Goal: Information Seeking & Learning: Learn about a topic

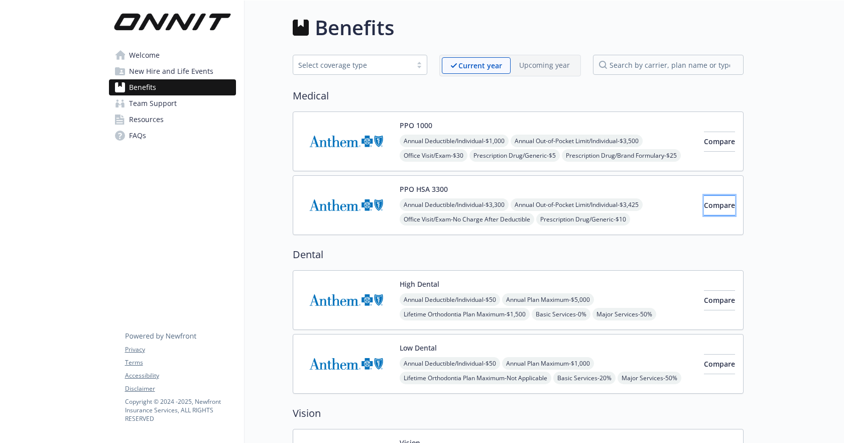
click at [704, 207] on span "Compare" at bounding box center [719, 205] width 31 height 10
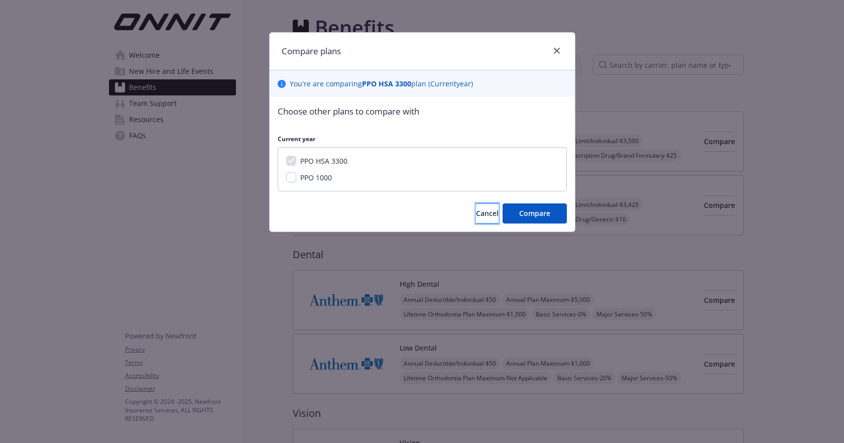
click at [478, 209] on span "Cancel" at bounding box center [487, 213] width 23 height 10
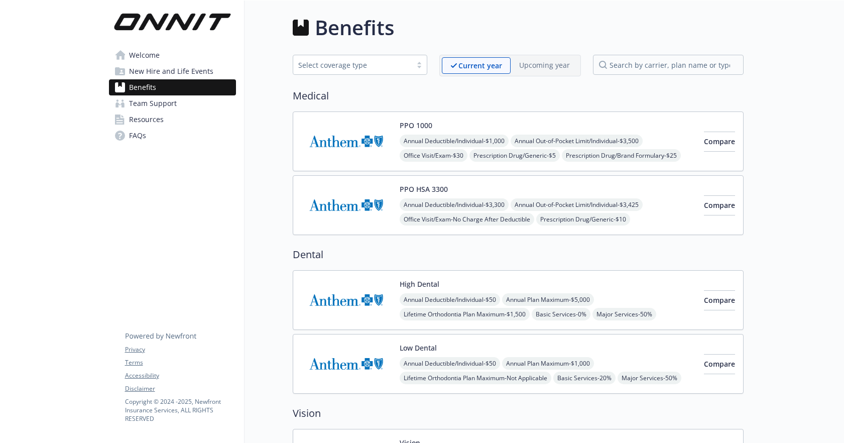
click at [427, 190] on button "PPO HSA 3300" at bounding box center [424, 189] width 48 height 11
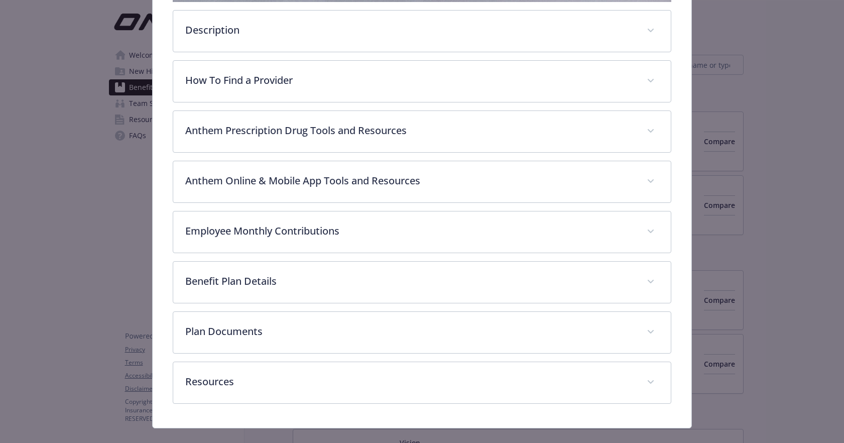
scroll to position [322, 0]
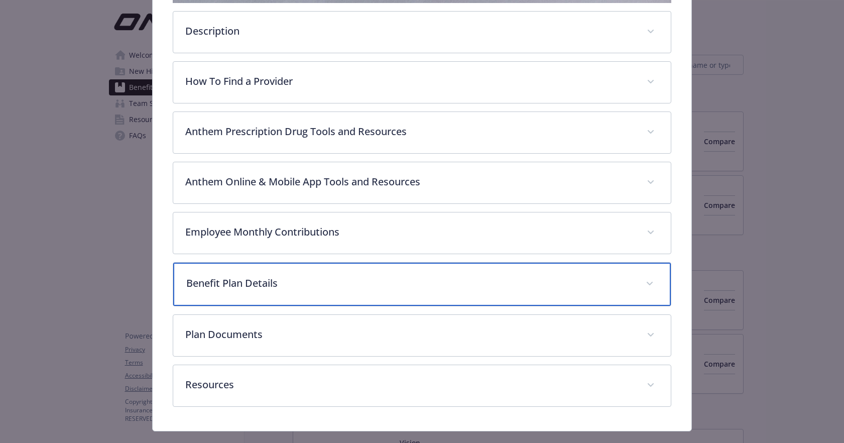
drag, startPoint x: 260, startPoint y: 271, endPoint x: 267, endPoint y: 270, distance: 7.0
click at [263, 271] on div "Benefit Plan Details" at bounding box center [422, 284] width 498 height 43
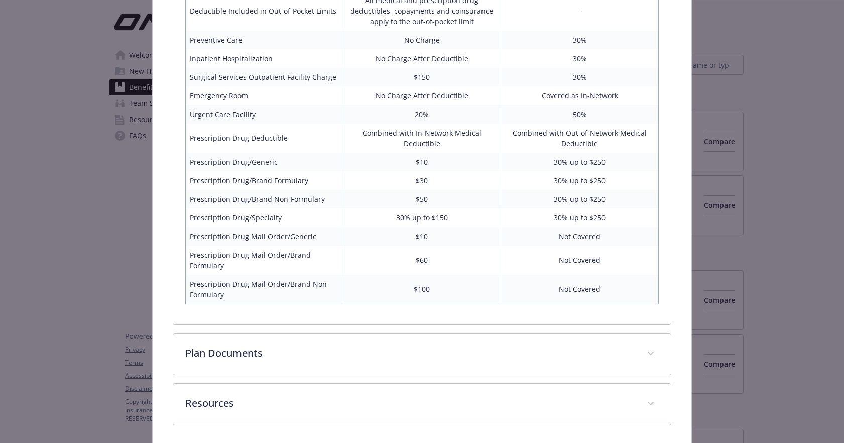
scroll to position [815, 0]
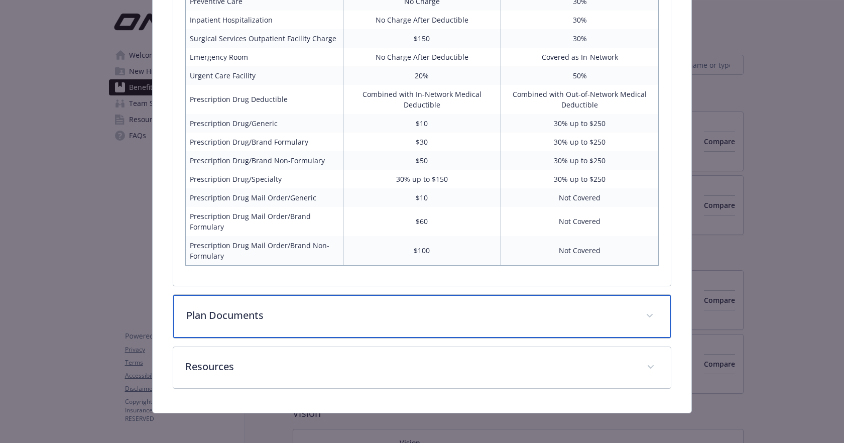
click at [246, 315] on p "Plan Documents" at bounding box center [410, 315] width 448 height 15
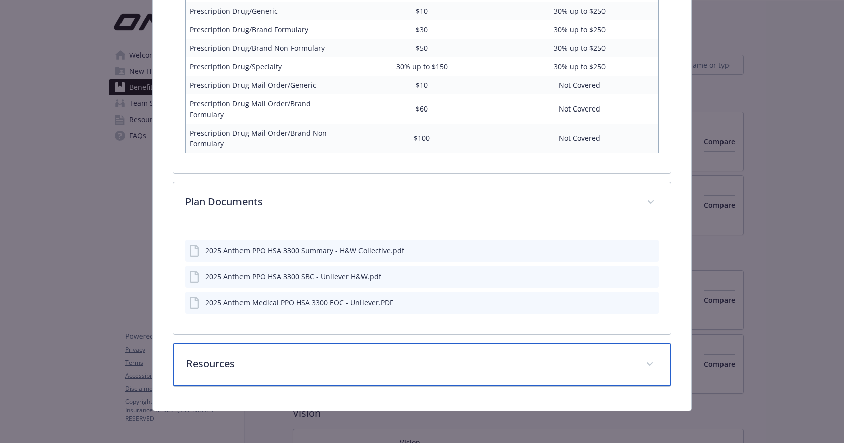
click at [240, 369] on p "Resources" at bounding box center [410, 363] width 448 height 15
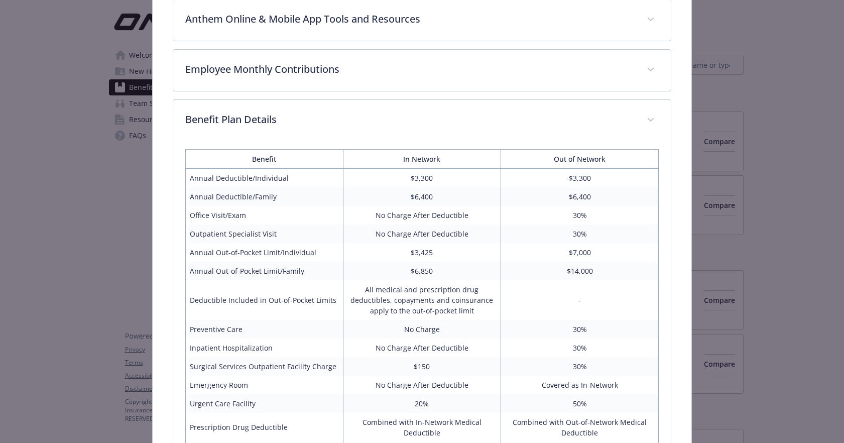
scroll to position [491, 0]
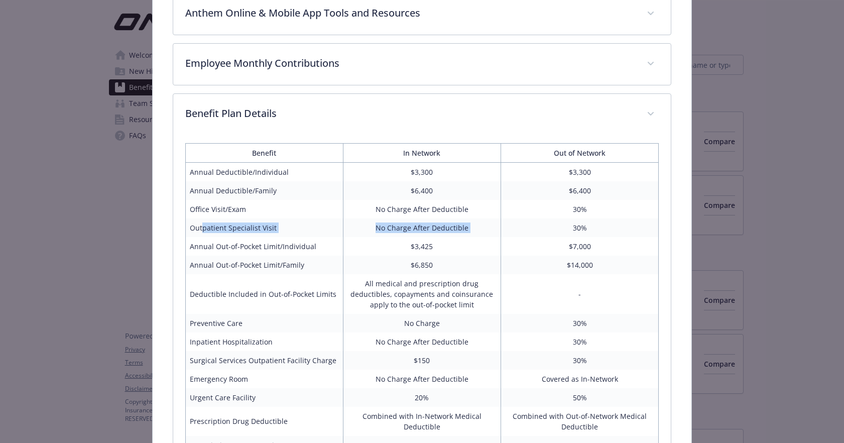
drag, startPoint x: 206, startPoint y: 227, endPoint x: 593, endPoint y: 228, distance: 386.7
click at [532, 230] on tr "Outpatient Specialist Visit No Charge After Deductible 30%" at bounding box center [422, 227] width 474 height 19
click at [593, 228] on td "30%" at bounding box center [580, 227] width 158 height 19
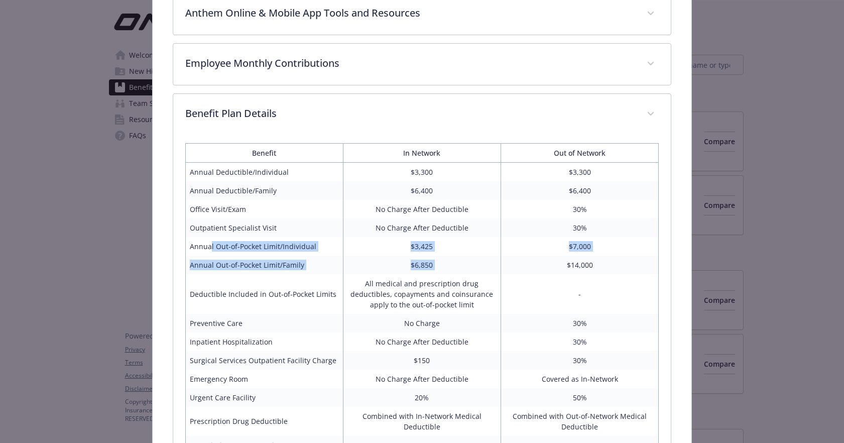
drag, startPoint x: 297, startPoint y: 247, endPoint x: 563, endPoint y: 257, distance: 266.3
click at [563, 257] on tbody "Annual Deductible/Individual $3,300 $3,300 Annual Deductible/Family $6,400 $6,4…" at bounding box center [422, 374] width 474 height 425
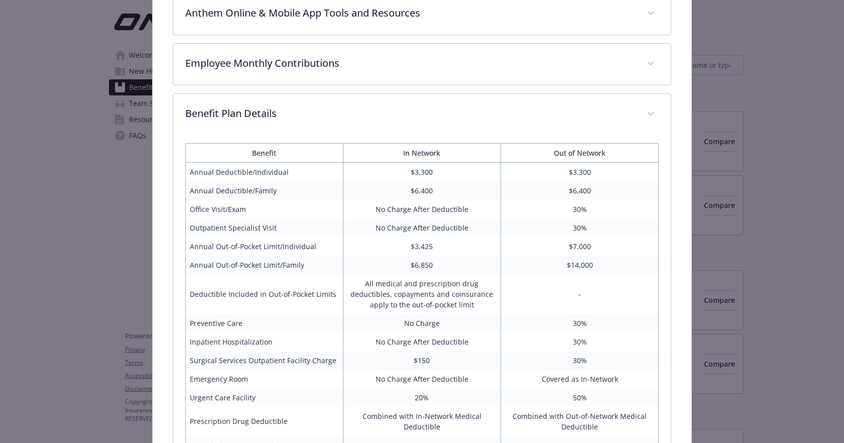
drag, startPoint x: 563, startPoint y: 257, endPoint x: 503, endPoint y: 260, distance: 60.8
click at [556, 258] on td "$14,000" at bounding box center [580, 265] width 158 height 19
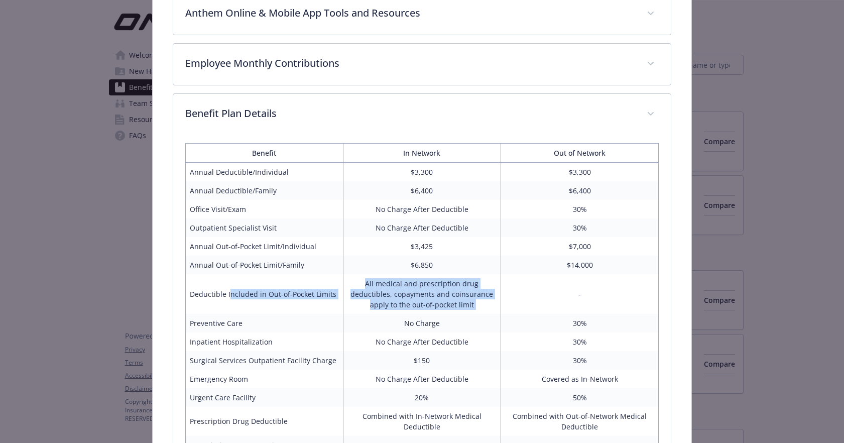
drag, startPoint x: 284, startPoint y: 289, endPoint x: 590, endPoint y: 296, distance: 305.4
click at [584, 296] on tr "Deductible Included in Out-of-Pocket Limits All medical and prescription drug d…" at bounding box center [422, 294] width 474 height 40
click at [590, 296] on td "-" at bounding box center [580, 294] width 158 height 40
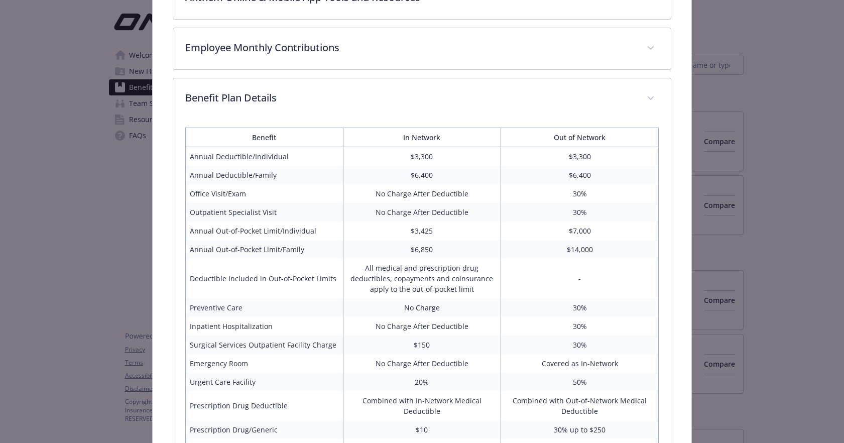
scroll to position [508, 0]
drag, startPoint x: 456, startPoint y: 326, endPoint x: 547, endPoint y: 324, distance: 90.9
click at [543, 324] on tr "Inpatient Hospitalization No Charge After Deductible 30%" at bounding box center [422, 325] width 474 height 19
click at [549, 324] on td "30%" at bounding box center [580, 325] width 158 height 19
drag, startPoint x: 598, startPoint y: 324, endPoint x: 625, endPoint y: 326, distance: 27.2
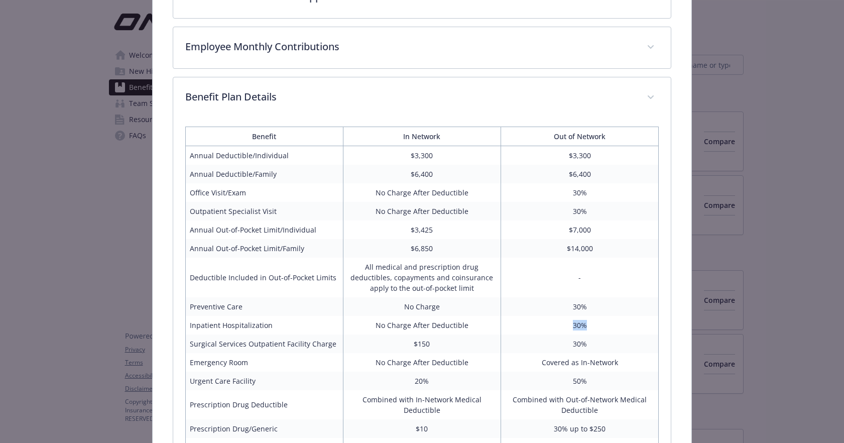
click at [625, 326] on td "30%" at bounding box center [580, 325] width 158 height 19
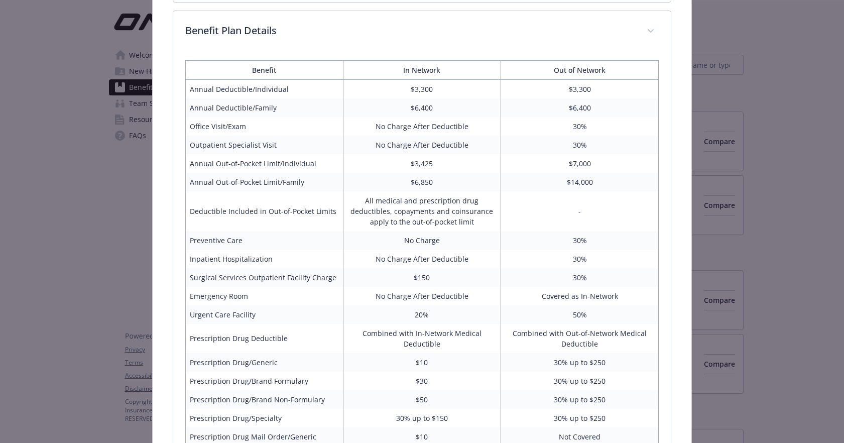
scroll to position [576, 0]
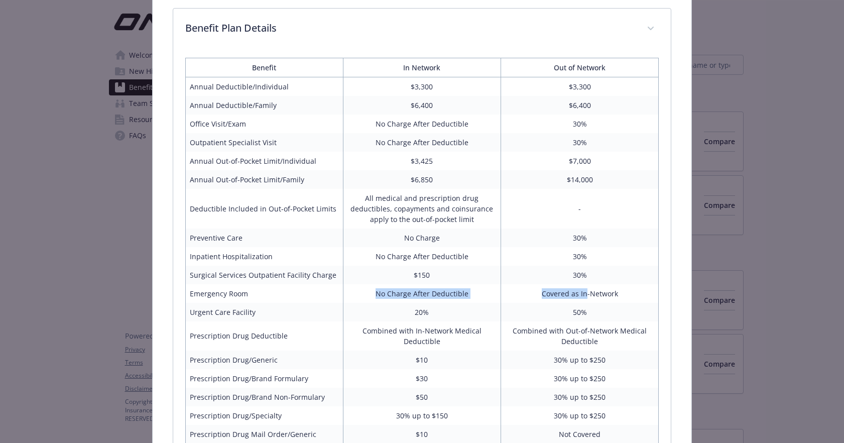
drag, startPoint x: 466, startPoint y: 290, endPoint x: 596, endPoint y: 290, distance: 130.1
click at [591, 290] on tr "Emergency Room No Charge After Deductible Covered as In-Network" at bounding box center [422, 293] width 474 height 19
click at [596, 290] on td "Covered as In-Network" at bounding box center [580, 293] width 158 height 19
drag, startPoint x: 218, startPoint y: 294, endPoint x: 657, endPoint y: 297, distance: 438.9
click at [646, 297] on tr "Emergency Room No Charge After Deductible Covered as In-Network" at bounding box center [422, 293] width 474 height 19
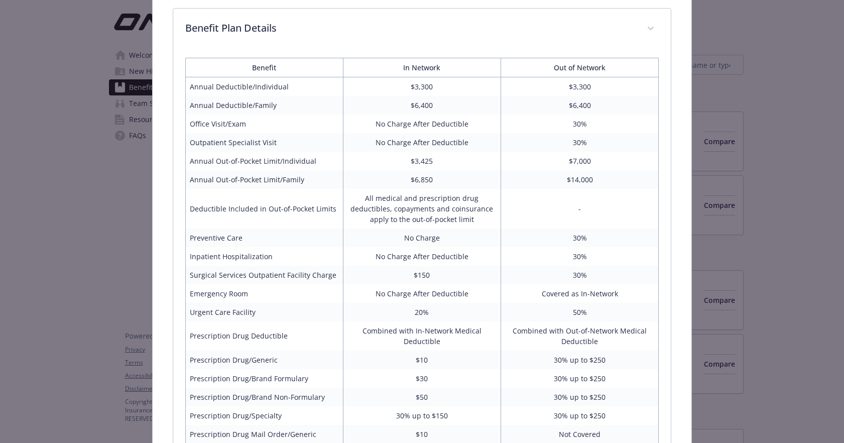
click at [661, 297] on div "Benefit In Network Out of Network Annual Deductible/Individual $3,300 $3,300 An…" at bounding box center [422, 286] width 498 height 473
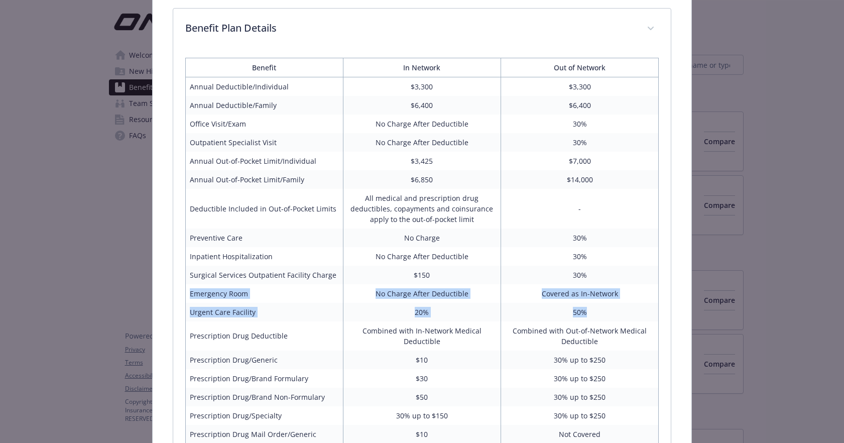
drag, startPoint x: 509, startPoint y: 303, endPoint x: 268, endPoint y: 286, distance: 242.1
click at [268, 286] on tbody "Annual Deductible/Individual $3,300 $3,300 Annual Deductible/Family $6,400 $6,4…" at bounding box center [422, 289] width 474 height 425
click at [268, 286] on td "Emergency Room" at bounding box center [264, 293] width 158 height 19
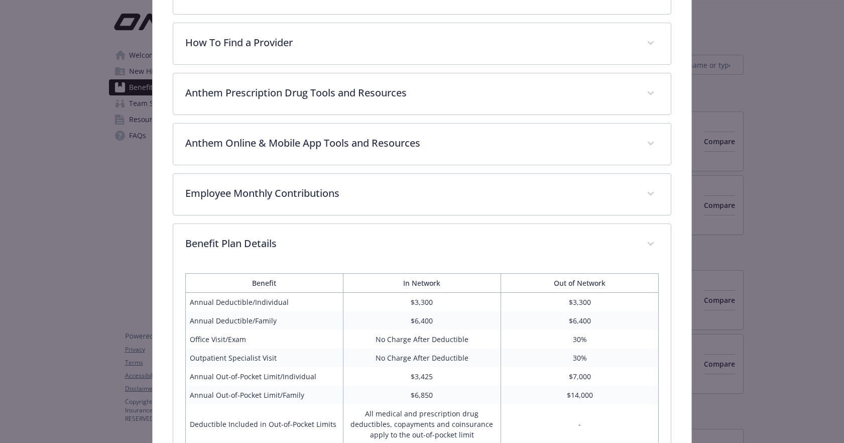
scroll to position [341, 0]
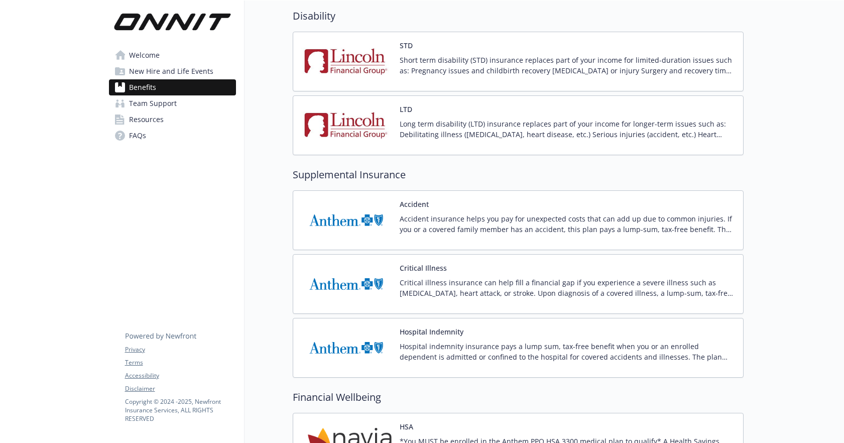
scroll to position [727, 0]
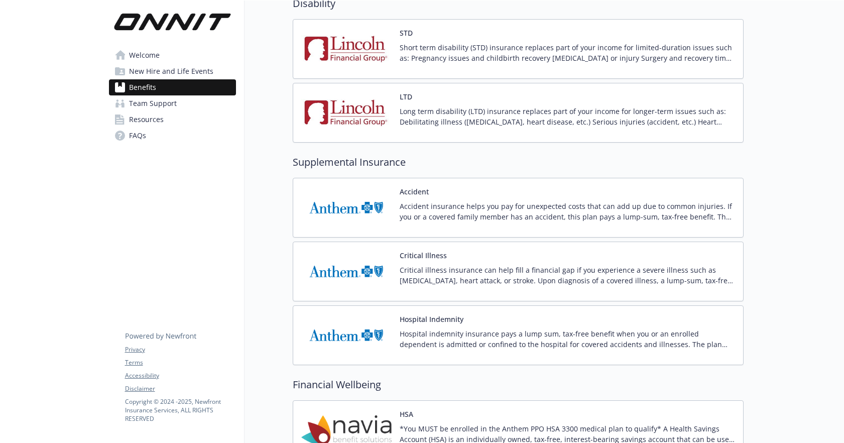
click at [417, 195] on button "Accident" at bounding box center [414, 191] width 29 height 11
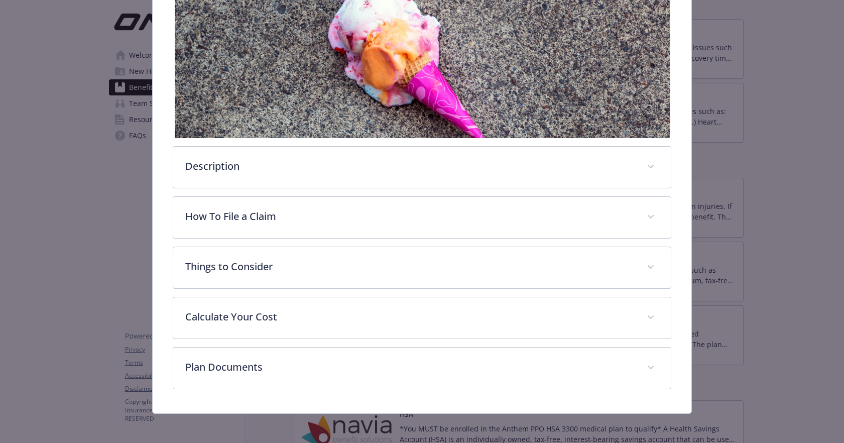
scroll to position [185, 0]
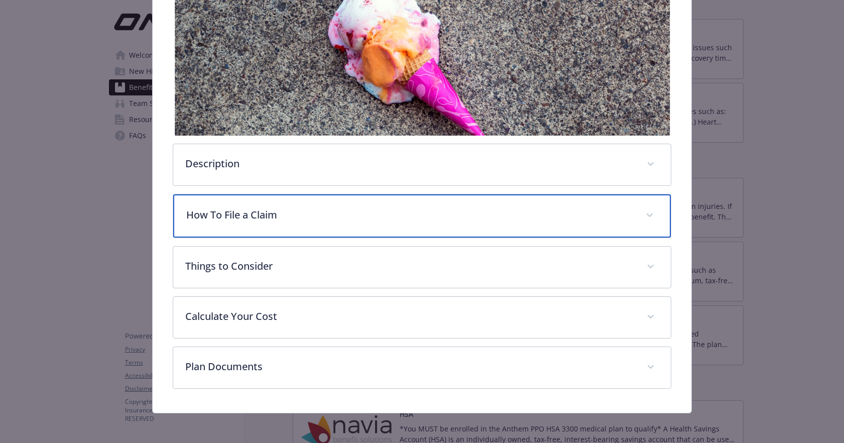
click at [285, 224] on div "How To File a Claim" at bounding box center [422, 215] width 498 height 43
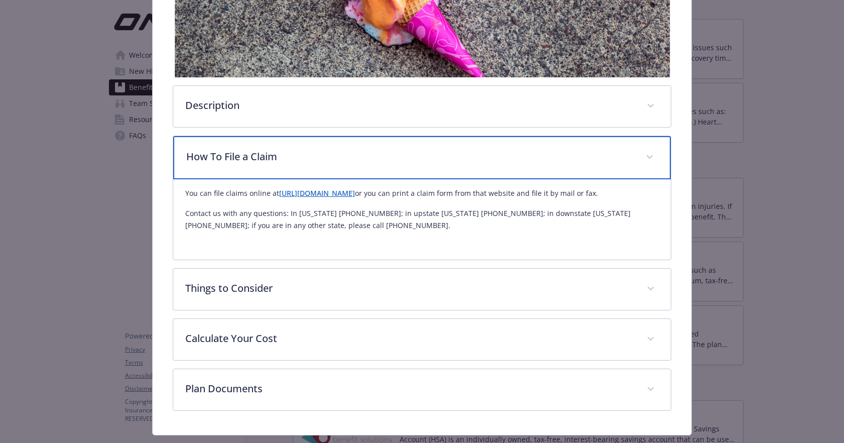
scroll to position [268, 0]
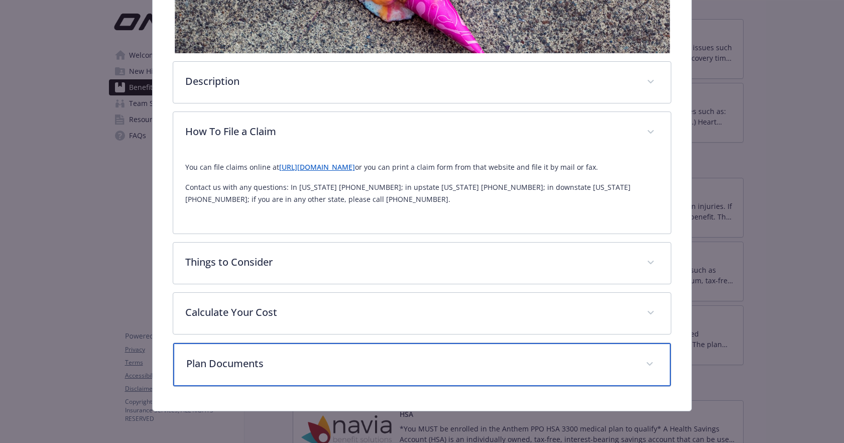
click at [277, 358] on p "Plan Documents" at bounding box center [410, 363] width 448 height 15
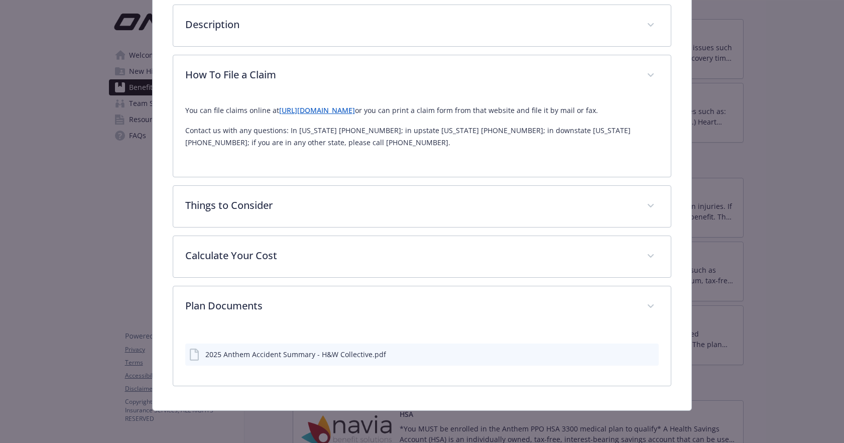
scroll to position [324, 0]
click at [277, 354] on div "2025 Anthem Accident Summary - H&W Collective.pdf" at bounding box center [295, 355] width 181 height 11
click at [651, 353] on icon "preview file" at bounding box center [649, 354] width 9 height 7
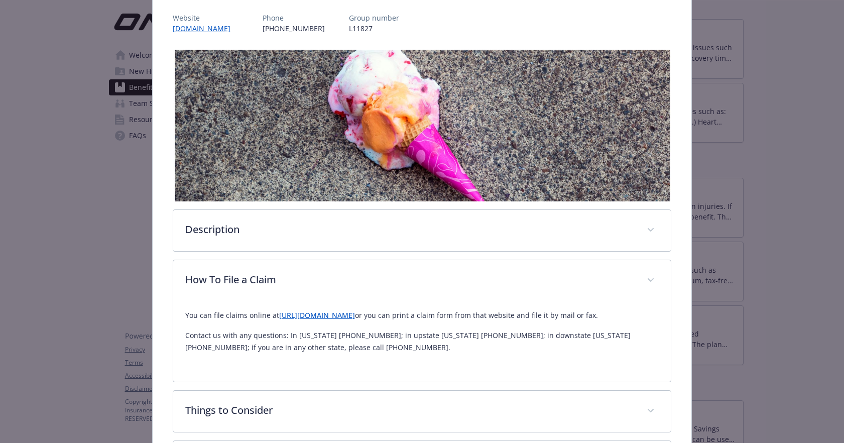
scroll to position [0, 0]
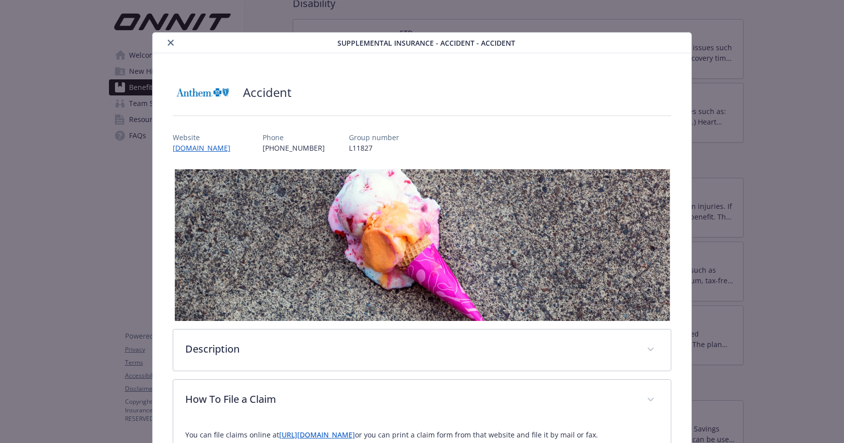
click at [176, 41] on button "close" at bounding box center [171, 43] width 12 height 12
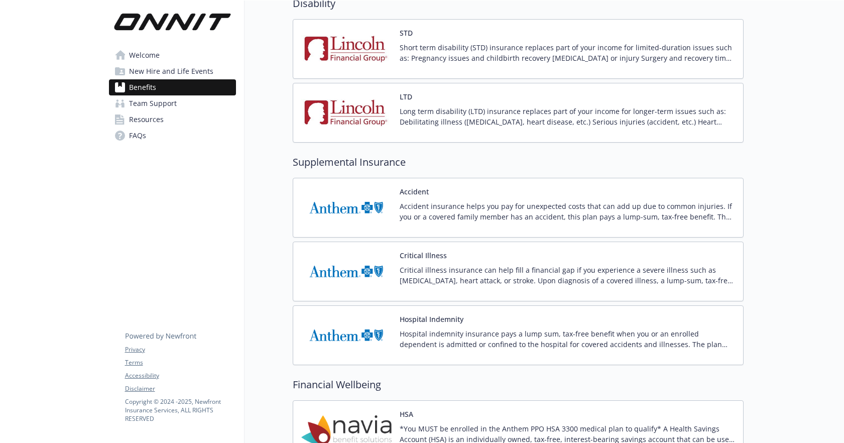
scroll to position [740, 0]
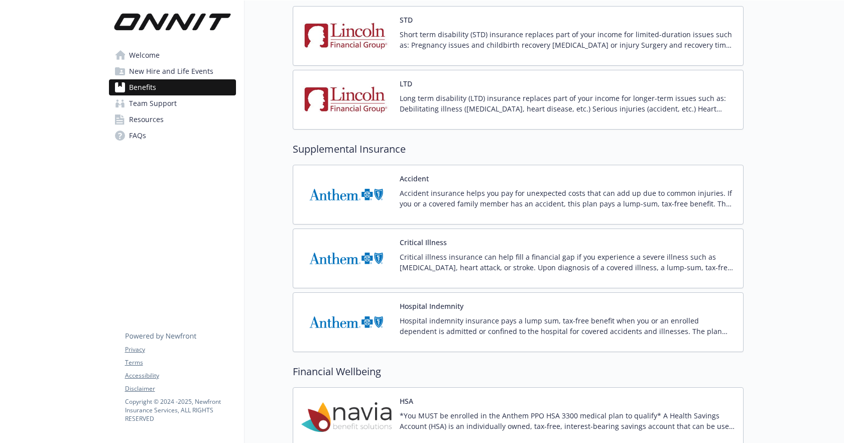
click at [438, 248] on div "Critical Illness Critical illness insurance can help fill a financial gap if yo…" at bounding box center [567, 258] width 335 height 43
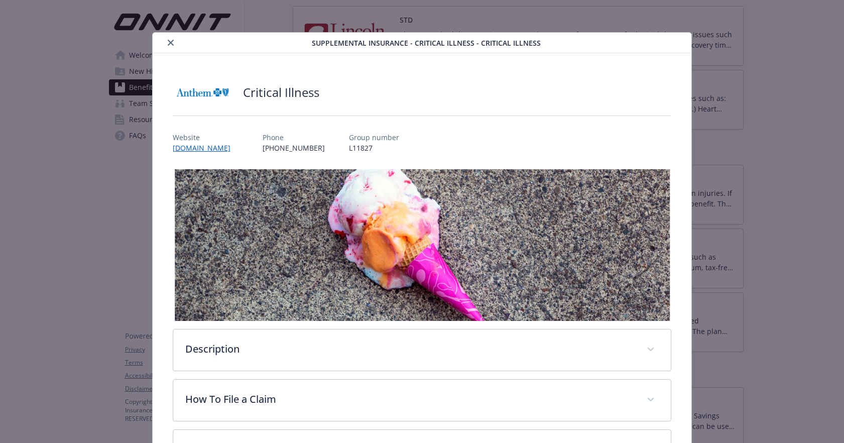
scroll to position [185, 0]
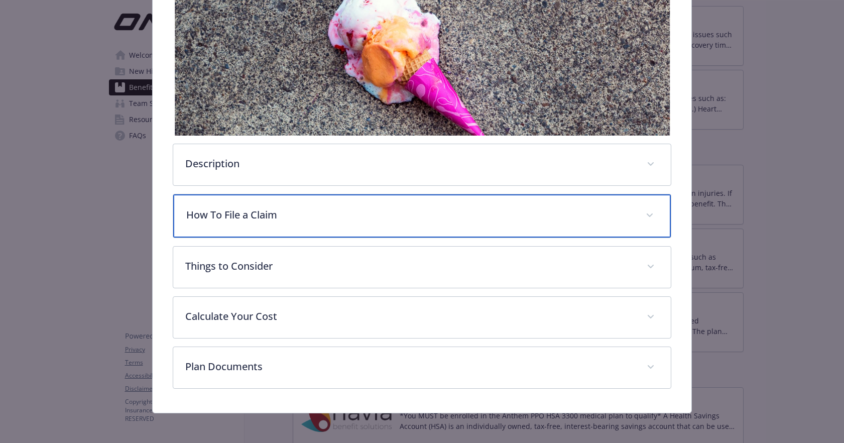
click at [263, 207] on p "How To File a Claim" at bounding box center [410, 214] width 448 height 15
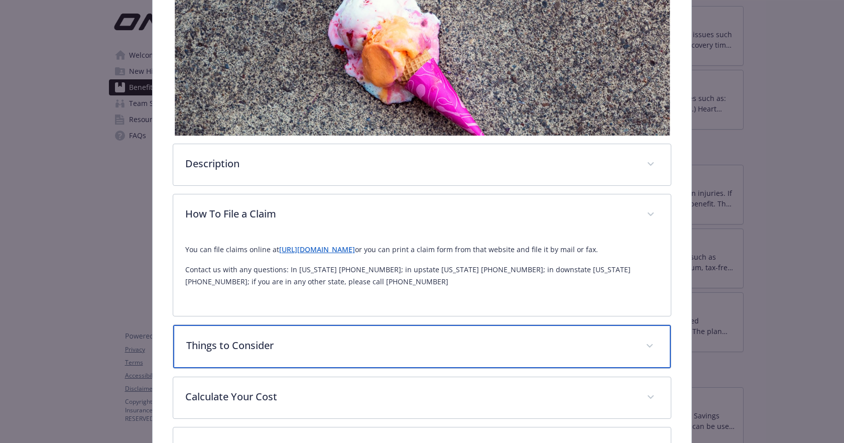
click at [253, 346] on p "Things to Consider" at bounding box center [410, 345] width 448 height 15
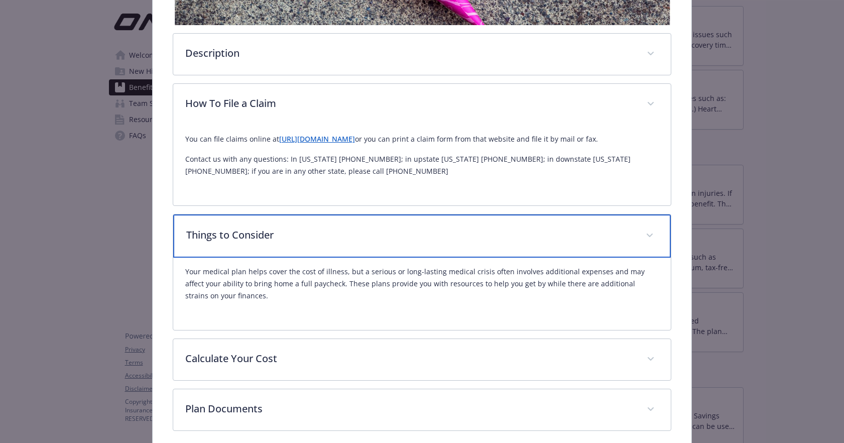
scroll to position [340, 0]
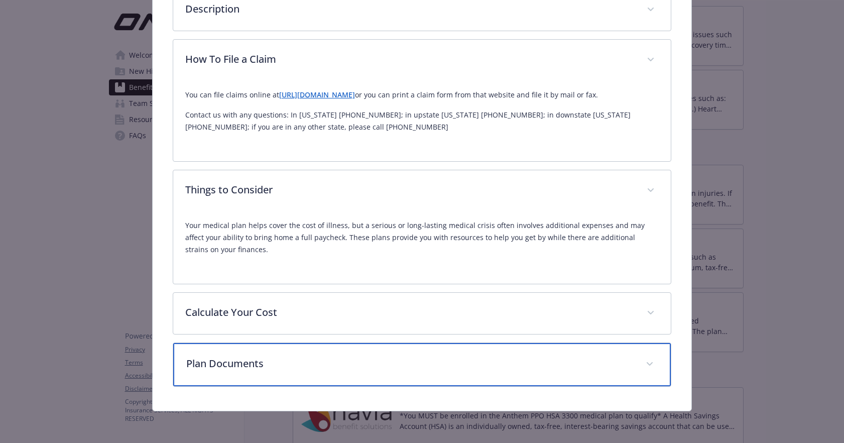
click at [252, 364] on p "Plan Documents" at bounding box center [410, 363] width 448 height 15
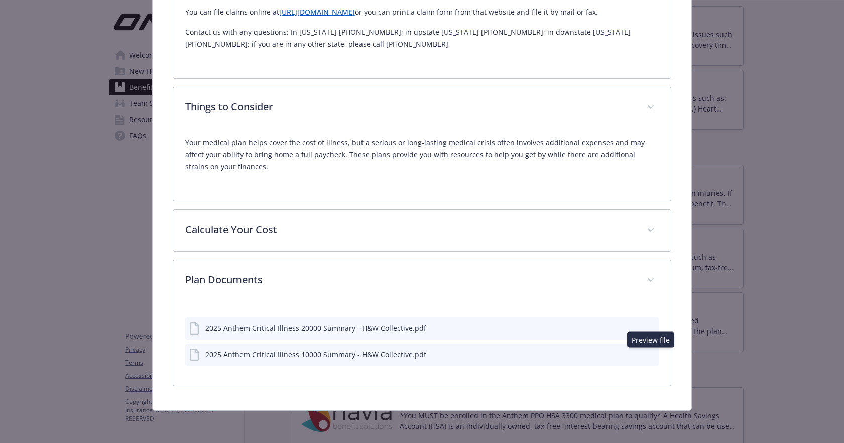
scroll to position [422, 0]
click at [651, 353] on icon "preview file" at bounding box center [649, 354] width 9 height 7
click at [689, 216] on div "Critical Illness Website [DOMAIN_NAME] Phone [PHONE_NUMBER] Group number L11827…" at bounding box center [422, 21] width 539 height 780
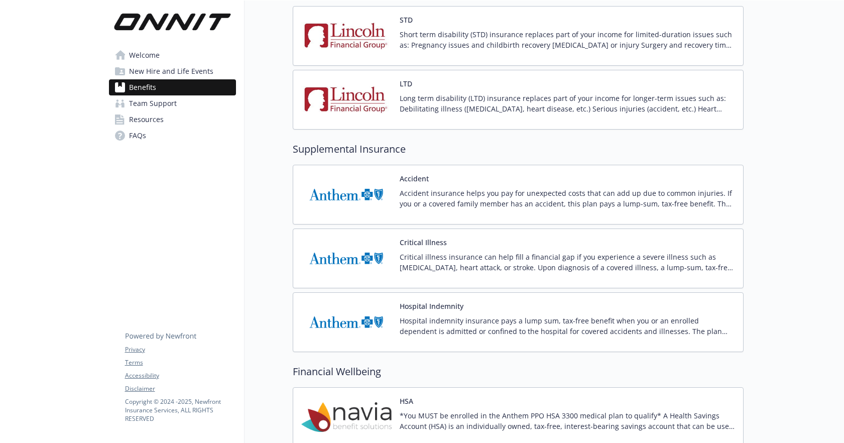
click at [446, 328] on p "Hospital indemnity insurance pays a lump sum, tax-free benefit when you or an e…" at bounding box center [567, 325] width 335 height 21
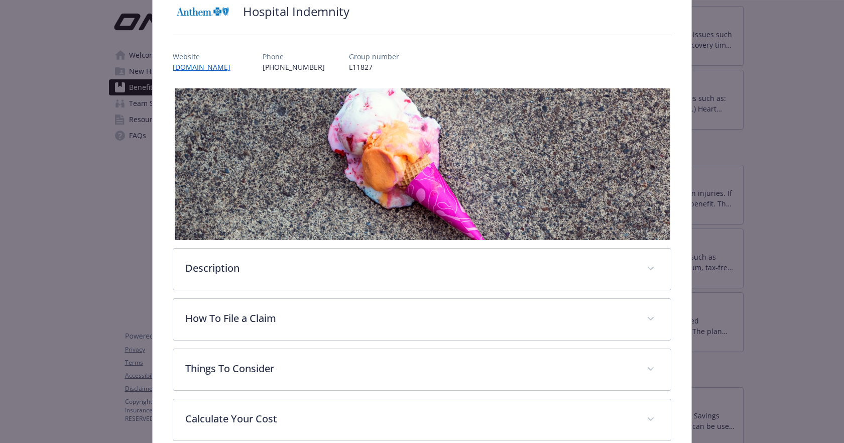
scroll to position [185, 0]
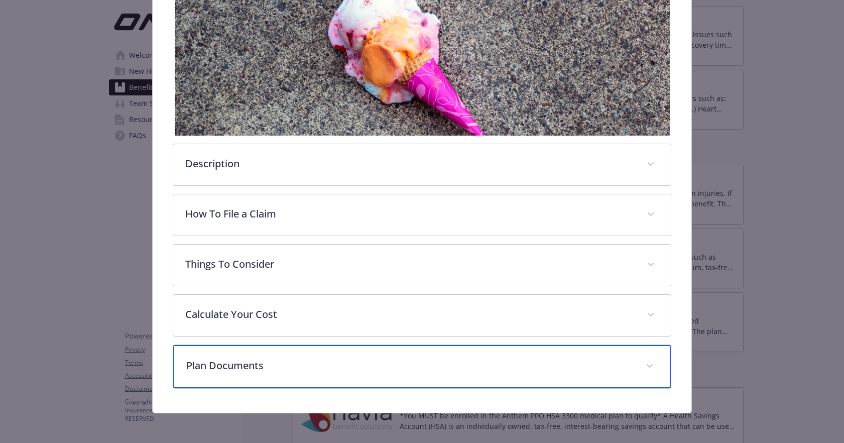
click at [227, 367] on p "Plan Documents" at bounding box center [410, 365] width 448 height 15
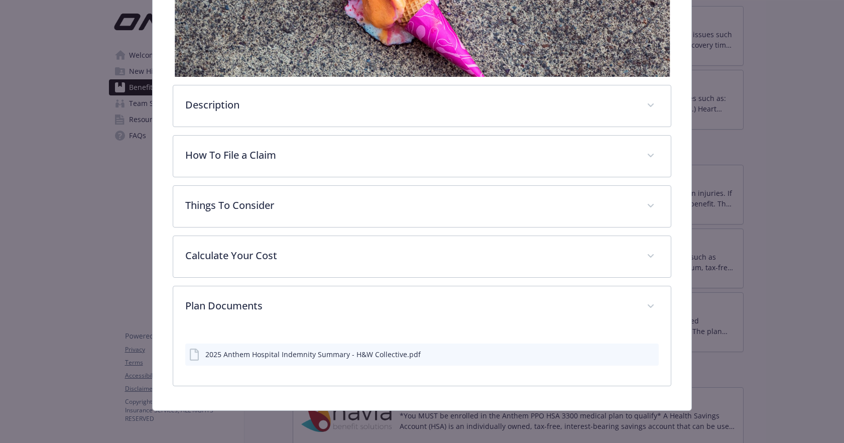
click at [319, 357] on div "2025 Anthem Hospital Indemnity Summary - H&W Collective.pdf" at bounding box center [312, 354] width 215 height 11
click at [652, 352] on icon "preview file" at bounding box center [649, 354] width 9 height 7
